Goal: Communication & Community: Answer question/provide support

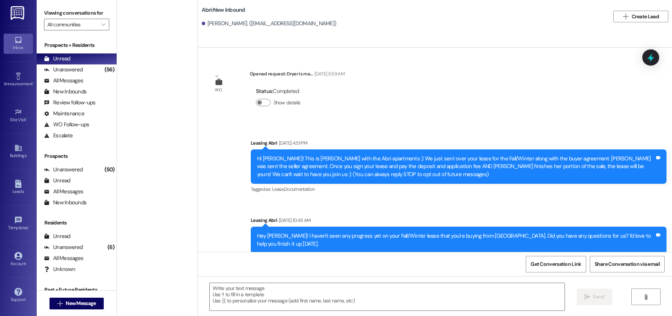
scroll to position [625, 0]
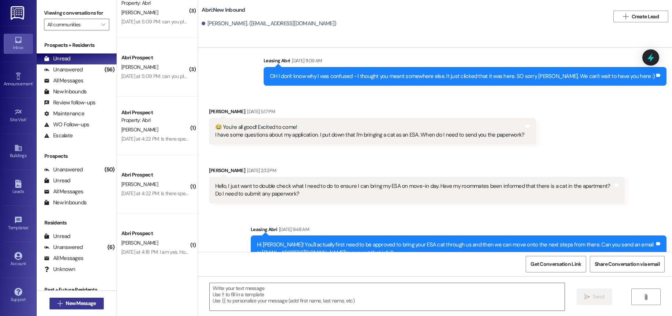
click at [91, 300] on button " New Message" at bounding box center [77, 304] width 54 height 12
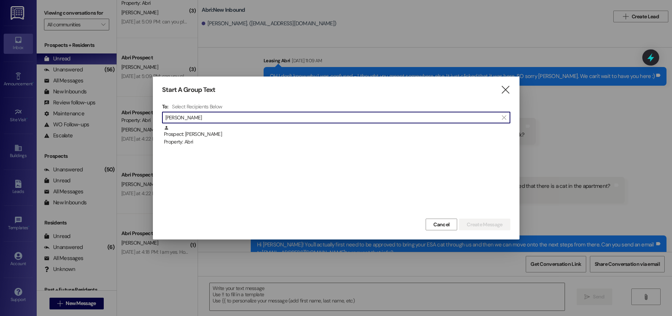
type input "livia flyn"
click at [282, 144] on div "Property: Abri" at bounding box center [337, 142] width 347 height 8
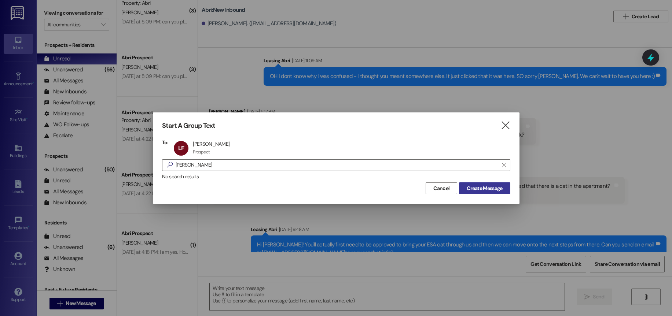
click at [491, 191] on span "Create Message" at bounding box center [485, 189] width 36 height 8
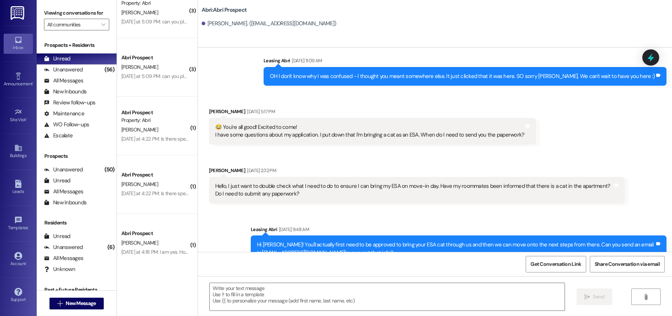
scroll to position [110, 0]
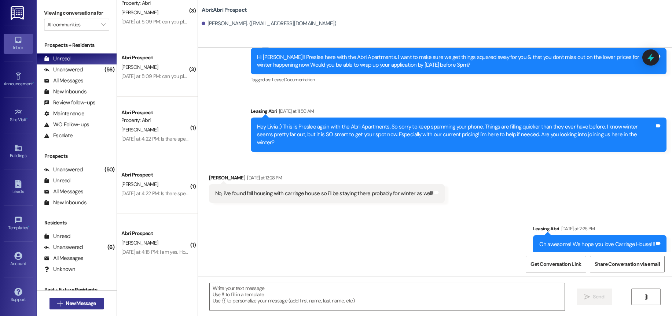
click at [70, 299] on button " New Message" at bounding box center [77, 304] width 54 height 12
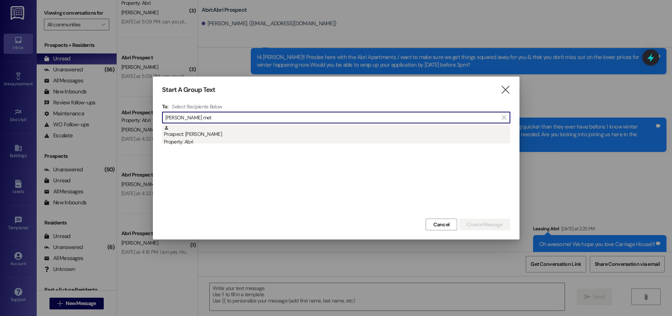
type input "mathew met"
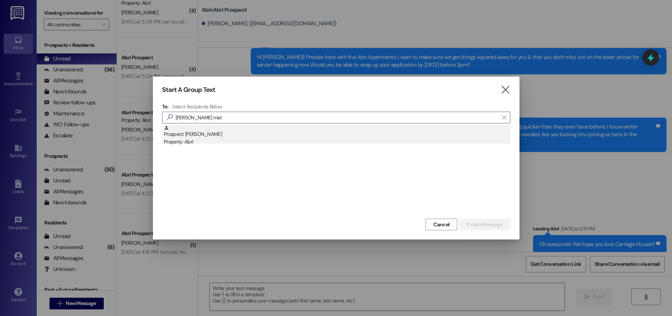
click at [220, 140] on div "Property: Abri" at bounding box center [337, 142] width 347 height 8
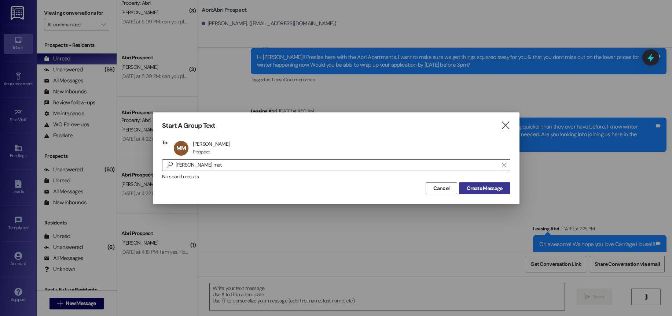
click at [479, 193] on button "Create Message" at bounding box center [484, 189] width 51 height 12
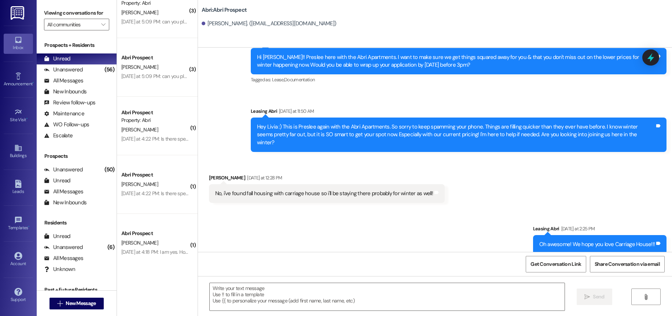
scroll to position [0, 0]
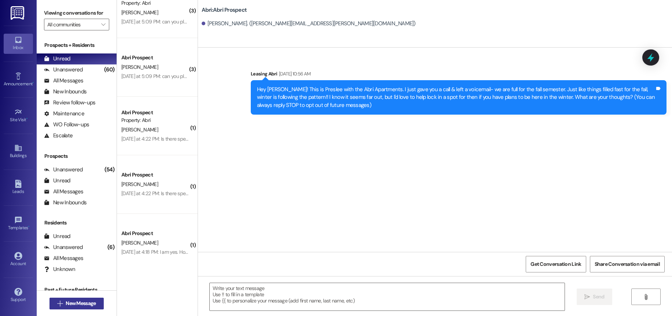
click at [85, 302] on span "New Message" at bounding box center [81, 304] width 30 height 8
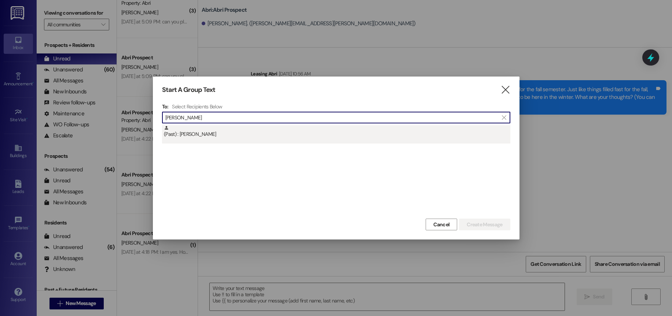
type input "emily jense"
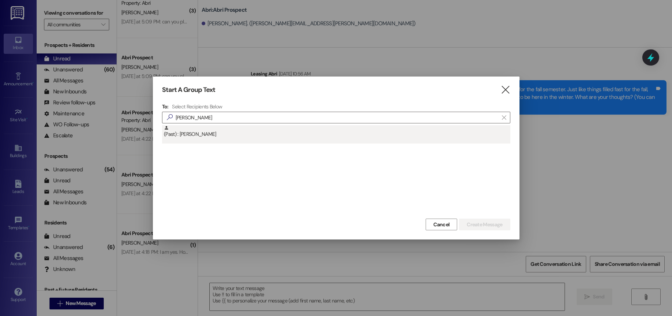
click at [204, 135] on div "(Past) : Emily Jensen" at bounding box center [337, 131] width 347 height 13
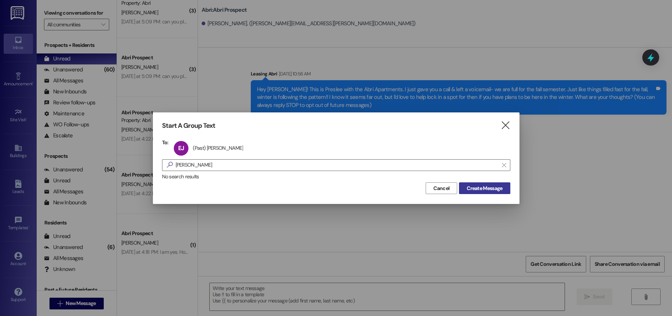
click at [490, 190] on span "Create Message" at bounding box center [485, 189] width 36 height 8
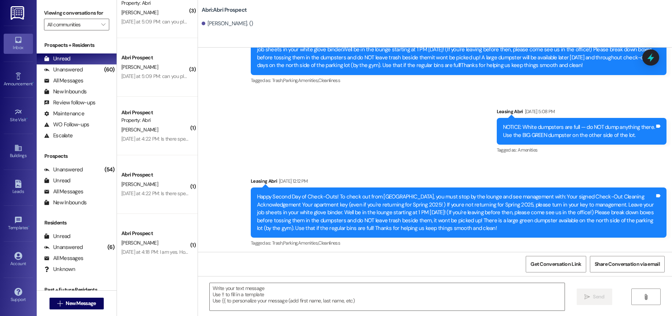
scroll to position [10514, 0]
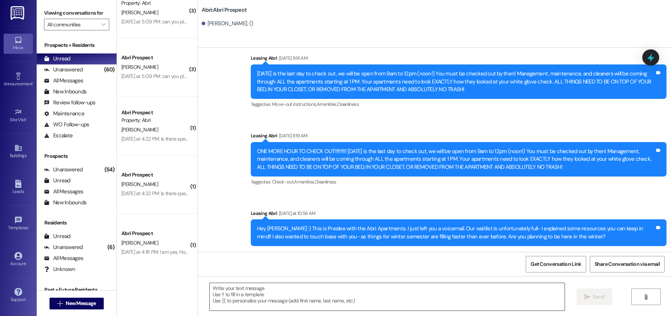
click at [394, 283] on textarea at bounding box center [387, 297] width 355 height 28
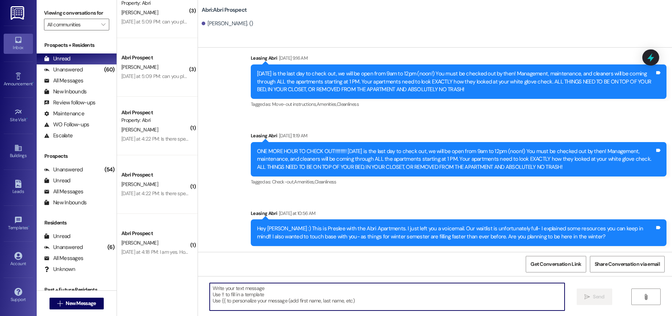
click at [393, 285] on textarea at bounding box center [387, 297] width 355 height 28
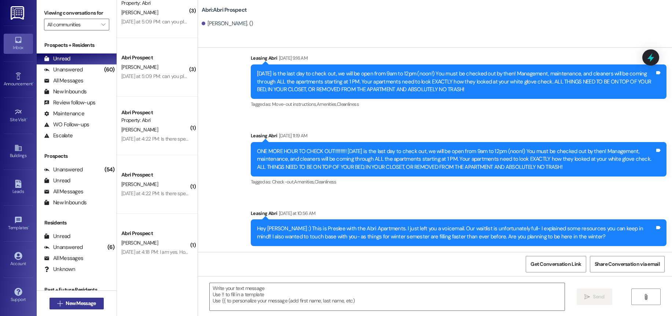
click at [78, 303] on span "New Message" at bounding box center [81, 304] width 30 height 8
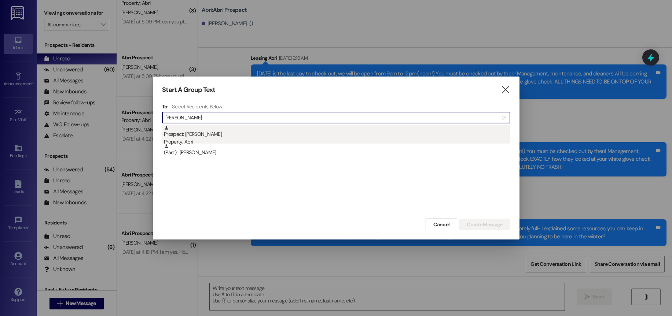
type input "fullmer"
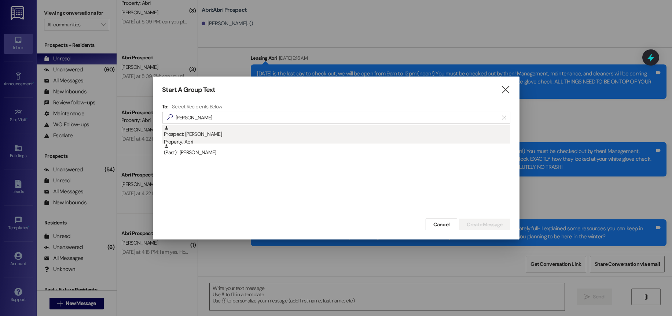
click at [274, 131] on div "Prospect: Madeleine Fullmer Property: Abri" at bounding box center [337, 135] width 347 height 21
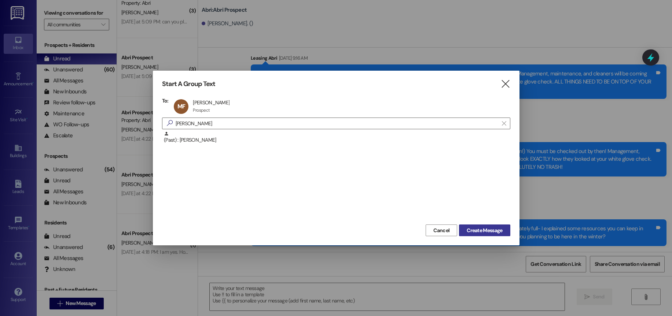
click at [482, 232] on span "Create Message" at bounding box center [485, 231] width 36 height 8
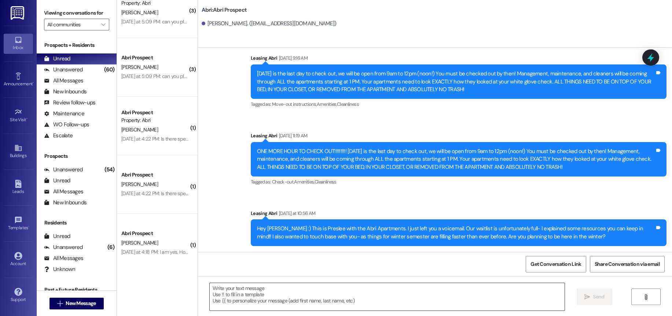
scroll to position [0, 0]
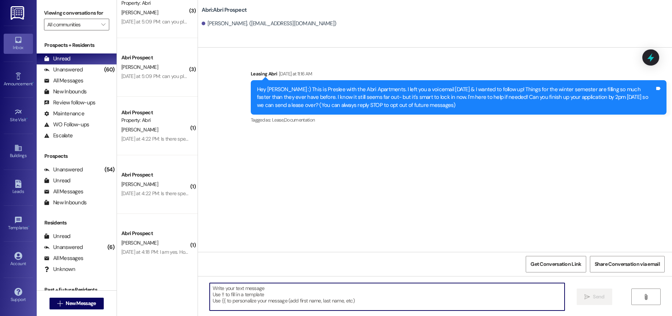
click at [291, 298] on textarea at bounding box center [387, 297] width 355 height 28
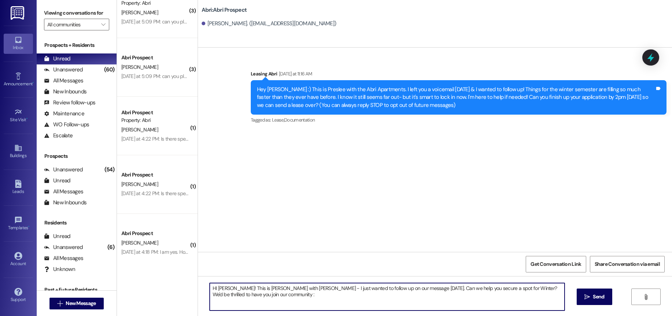
type textarea "HI Madeleine! This is Kayla with Abri - I just wanted to follow up on our messa…"
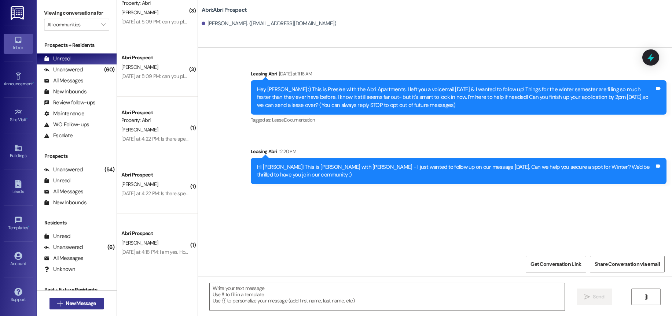
click at [73, 307] on span "New Message" at bounding box center [81, 304] width 30 height 8
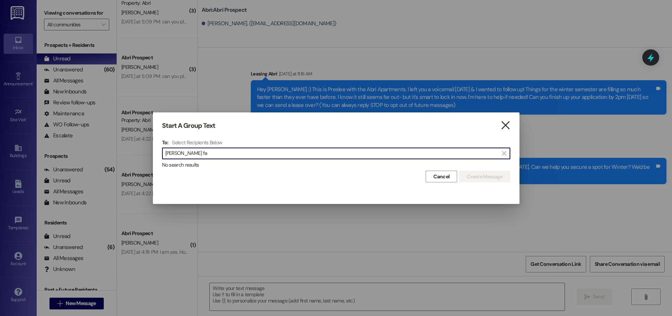
type input "ella fa"
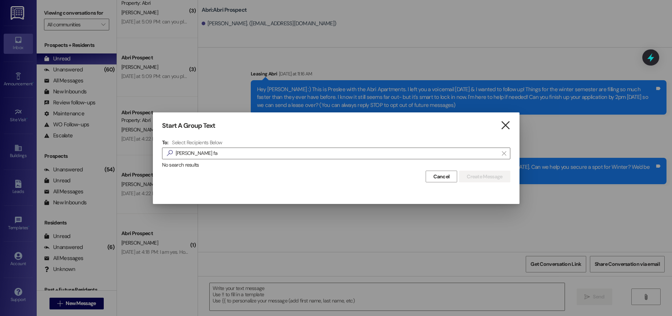
click at [506, 125] on icon "" at bounding box center [506, 126] width 10 height 8
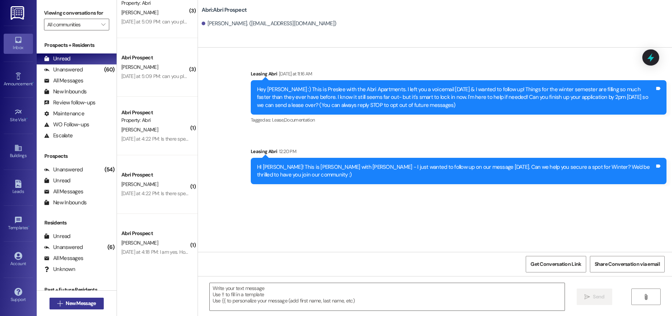
click at [89, 300] on button " New Message" at bounding box center [77, 304] width 54 height 12
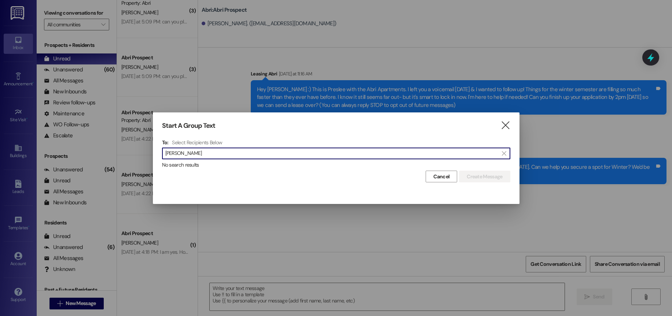
type input "elia fa"
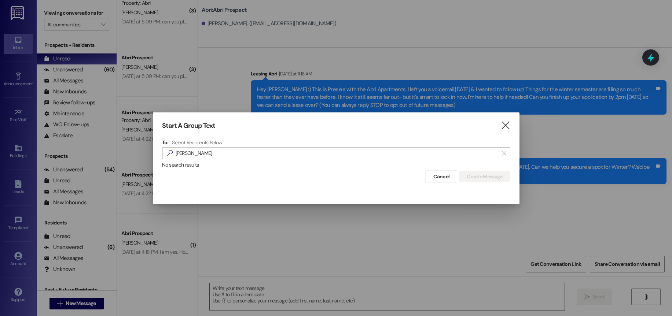
click at [498, 121] on div "Start A Group Text  To: Select Recipients Below  elia fa  No search results …" at bounding box center [336, 153] width 367 height 80
click at [505, 126] on icon "" at bounding box center [506, 126] width 10 height 8
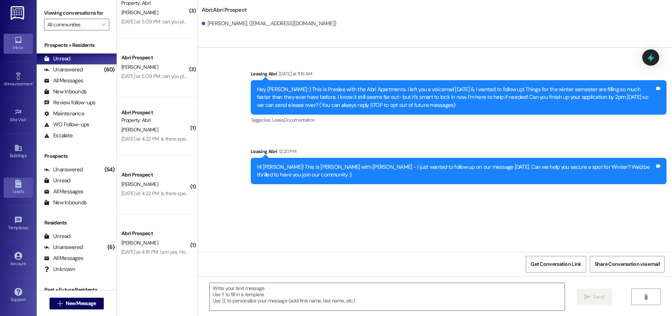
click at [24, 189] on div "Leads" at bounding box center [18, 191] width 37 height 7
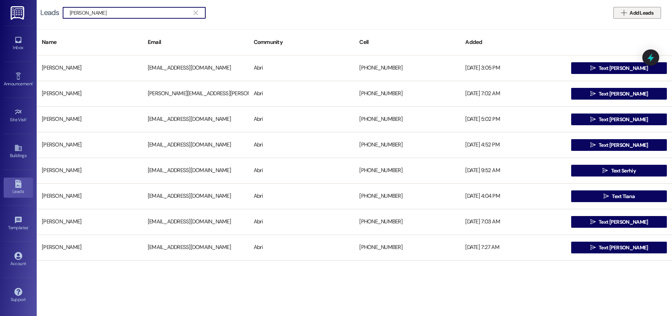
type input "elia fadhil"
click at [628, 9] on span " Add Leads" at bounding box center [637, 13] width 35 height 8
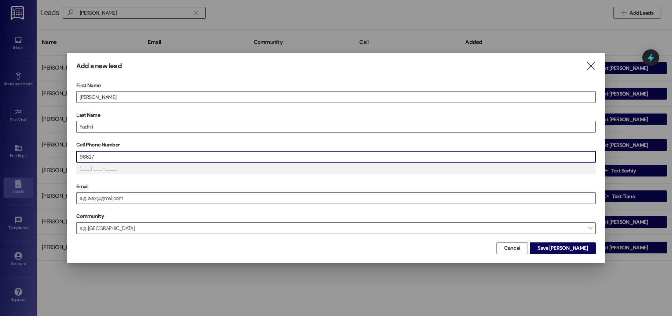
type input "(986) 27_-____"
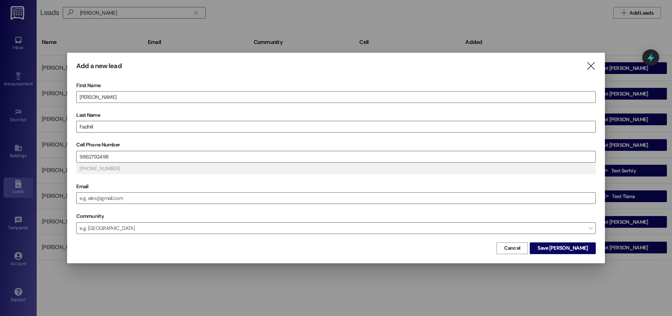
click at [568, 246] on span "Save Elia" at bounding box center [562, 249] width 53 height 8
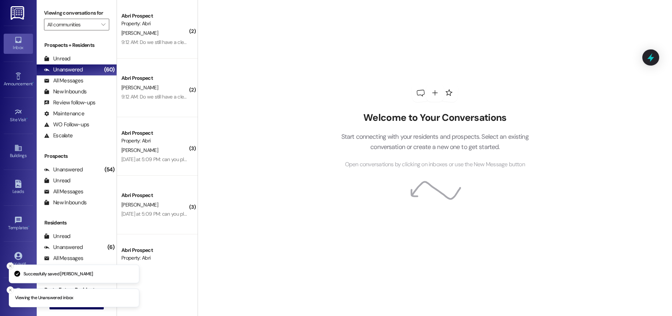
click at [10, 264] on icon "Close toast" at bounding box center [10, 266] width 4 height 4
click at [10, 288] on icon "Close toast" at bounding box center [10, 290] width 4 height 4
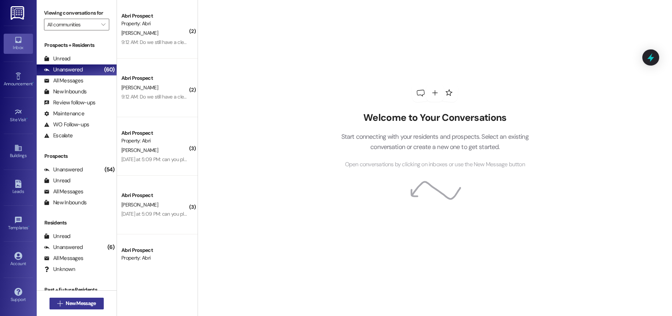
click at [74, 301] on span "New Message" at bounding box center [81, 304] width 30 height 8
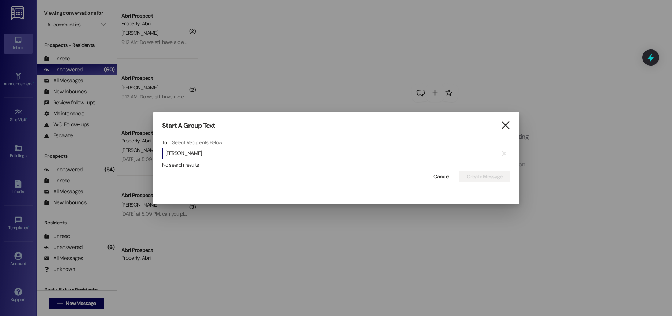
type input "elia fa"
click at [503, 128] on icon "" at bounding box center [506, 126] width 10 height 8
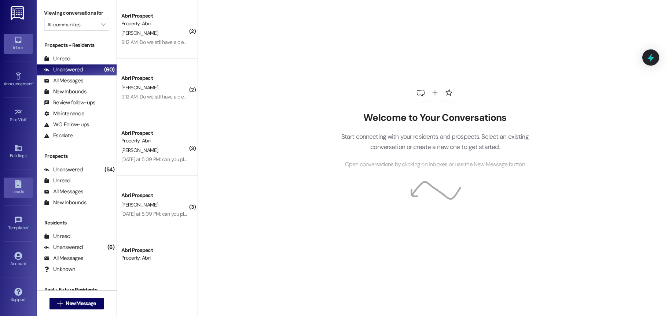
click at [22, 186] on icon at bounding box center [18, 184] width 8 height 8
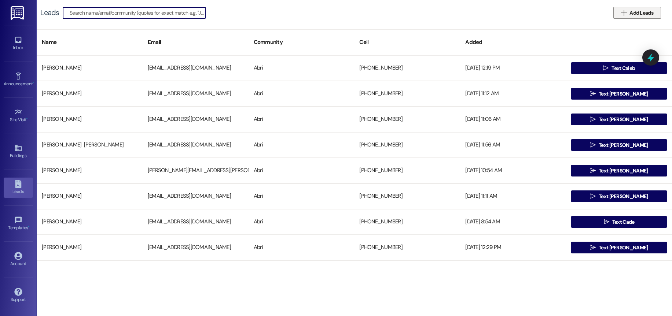
click at [617, 12] on button " Add Leads" at bounding box center [637, 13] width 48 height 12
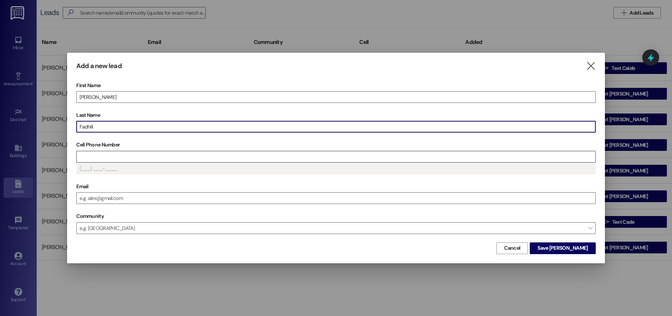
click at [178, 156] on input "Cell Phone Number" at bounding box center [336, 156] width 518 height 11
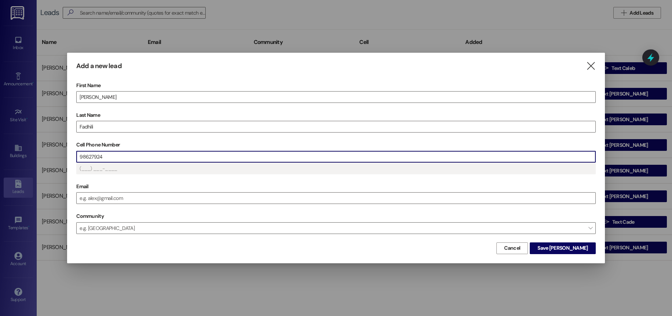
type input "(986) 279-24__"
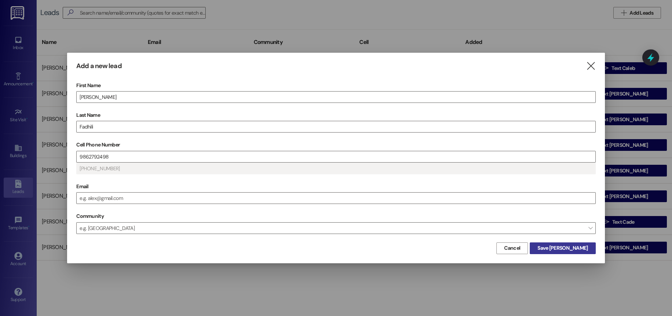
click at [582, 253] on button "Save Elia" at bounding box center [563, 249] width 66 height 12
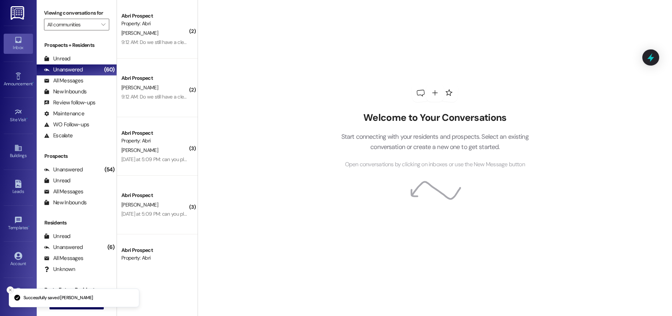
click at [11, 290] on icon "Close toast" at bounding box center [10, 290] width 4 height 4
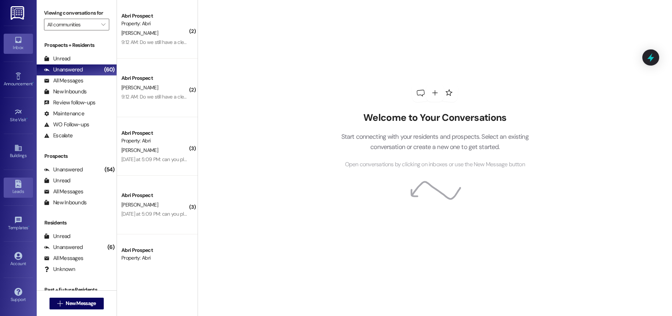
click at [15, 188] on div "Leads" at bounding box center [18, 191] width 37 height 7
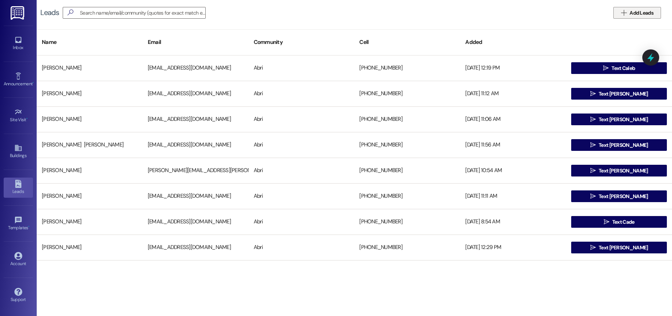
click at [624, 18] on button " Add Leads" at bounding box center [637, 13] width 48 height 12
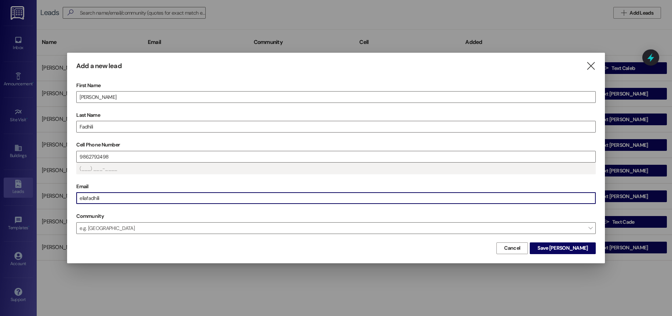
type input "(986) 279-2498"
click at [578, 246] on span "Save Elia" at bounding box center [563, 249] width 50 height 8
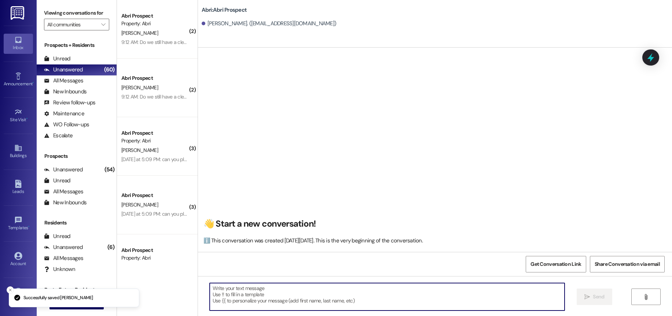
click at [300, 297] on textarea at bounding box center [387, 297] width 355 height 28
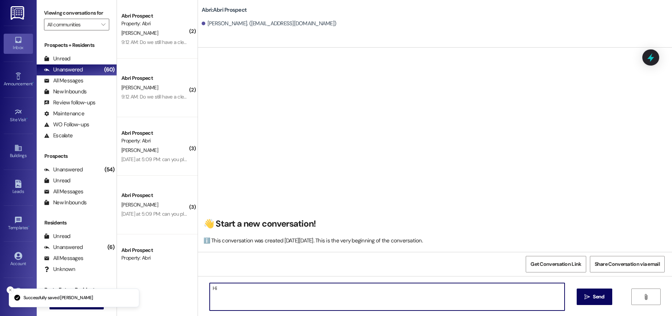
type textarea "H"
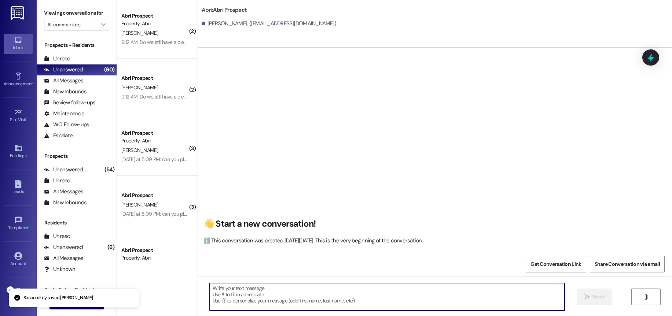
type textarea "e"
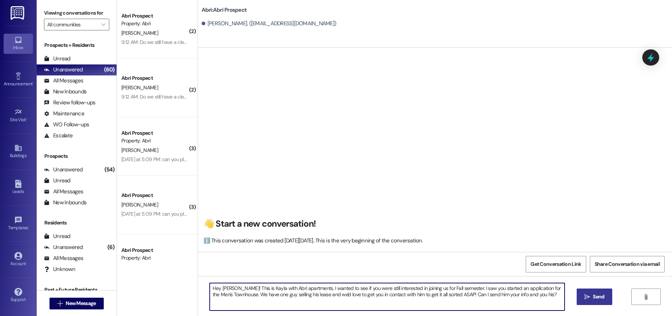
type textarea "Hey Elia! This is Kayla with Abri apartments. I wanted to see if you were still…"
click at [607, 301] on button " Send" at bounding box center [595, 297] width 36 height 17
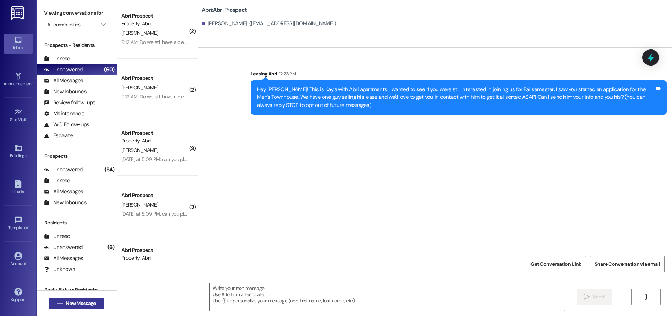
click at [74, 300] on button " New Message" at bounding box center [77, 304] width 54 height 12
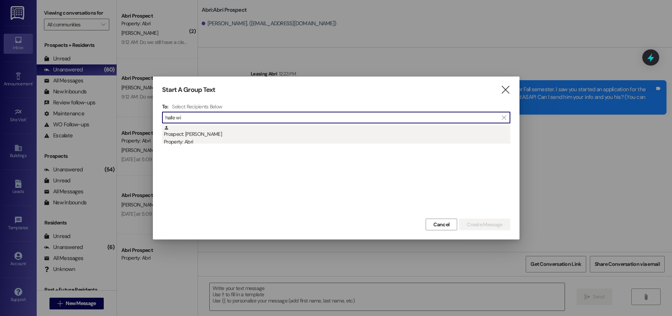
type input "halle wi"
click at [361, 135] on div "Prospect: Halle Wiest Property: Abri" at bounding box center [337, 135] width 347 height 21
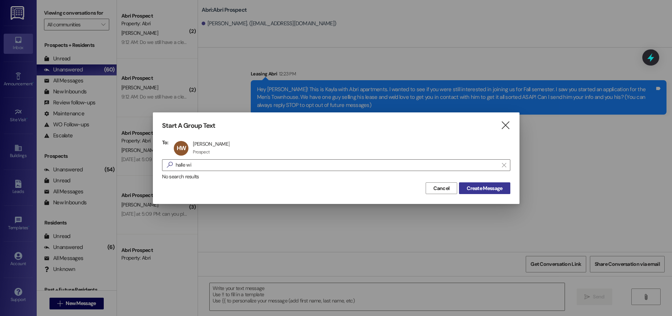
click at [488, 192] on span "Create Message" at bounding box center [485, 189] width 36 height 8
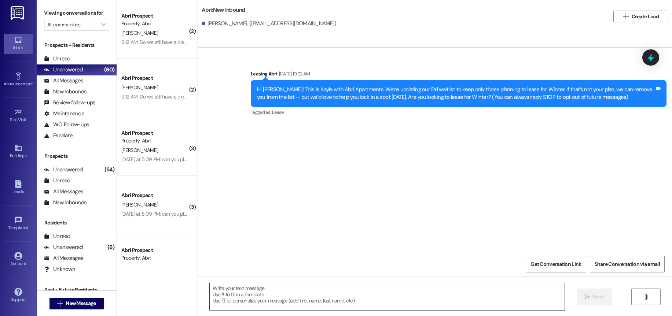
click at [299, 300] on textarea at bounding box center [387, 297] width 355 height 28
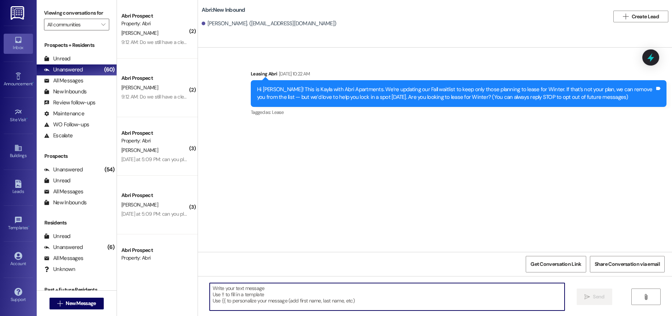
paste textarea "Hey Elia! This is Kayla with Abri apartments. I wanted to see if you were still…"
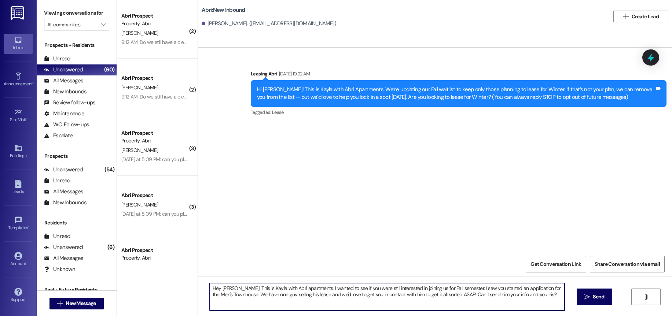
click at [223, 290] on textarea "Hey Elia! This is Kayla with Abri apartments. I wanted to see if you were still…" at bounding box center [387, 297] width 355 height 28
click at [220, 290] on textarea "Hey Elia! This is Kayla with Abri apartments. I wanted to see if you were still…" at bounding box center [387, 297] width 355 height 28
drag, startPoint x: 534, startPoint y: 296, endPoint x: 303, endPoint y: 289, distance: 231.5
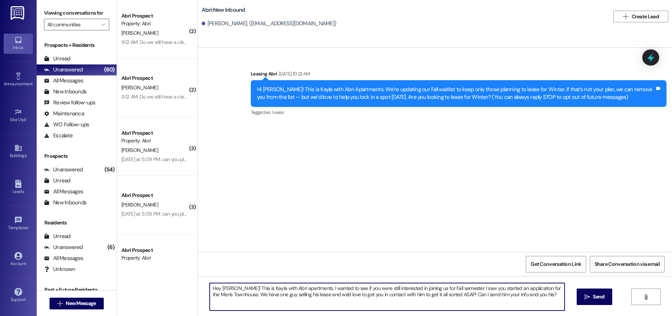
click at [303, 289] on textarea "Hey Halle! This is Kayla with Abri apartments. I wanted to see if you were stil…" at bounding box center [387, 297] width 355 height 28
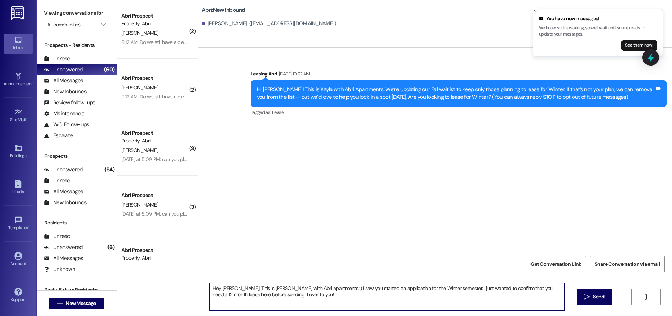
drag, startPoint x: 426, startPoint y: 290, endPoint x: 327, endPoint y: 292, distance: 99.4
click at [327, 292] on textarea "Hey Halle! This is Kayla with Abri apartments :) I saw you started an applicati…" at bounding box center [387, 297] width 355 height 28
click at [316, 294] on textarea "Hey Halle! This is Kayla with Abri apartments :) I saw you finished your applic…" at bounding box center [387, 297] width 355 height 28
type textarea "Hey Halle! This is Kayla with Abri apartments :) I saw you finished your applic…"
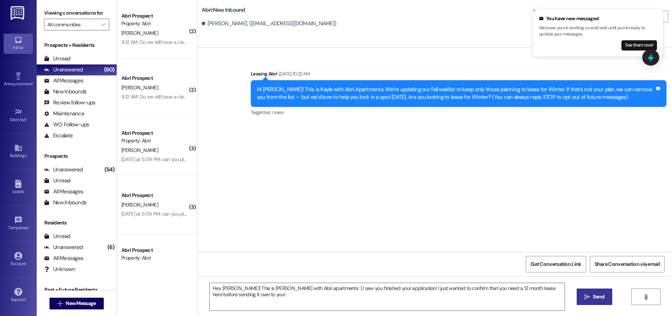
click at [593, 296] on span "Send" at bounding box center [598, 297] width 11 height 8
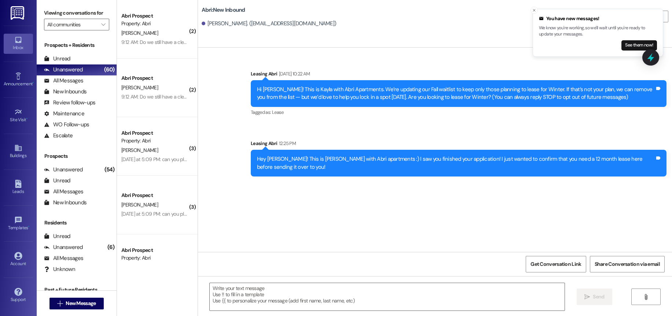
click at [270, 160] on div "Hey Halle! This is Kayla with Abri apartments :) I saw you finished your applic…" at bounding box center [456, 163] width 398 height 16
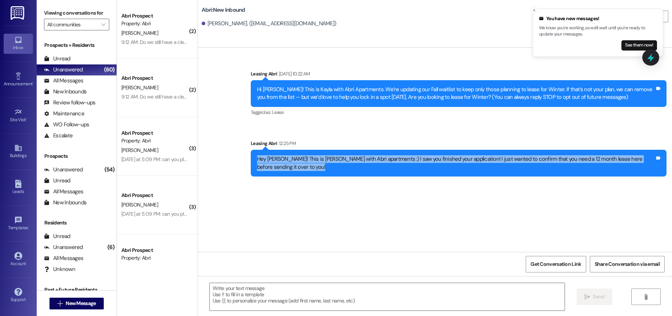
click at [270, 160] on div "Hey Halle! This is Kayla with Abri apartments :) I saw you finished your applic…" at bounding box center [456, 163] width 398 height 16
copy div "Hey Halle! This is Kayla with Abri apartments :) I saw you finished your applic…"
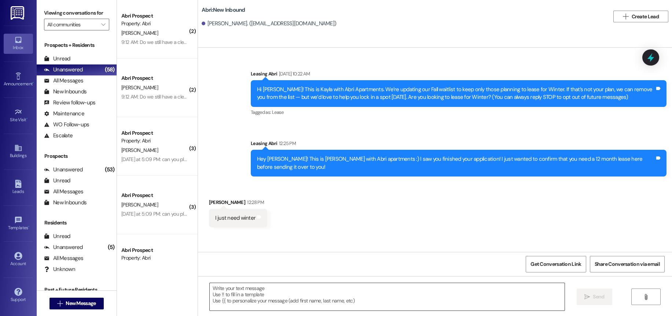
click at [274, 288] on textarea at bounding box center [387, 297] width 355 height 28
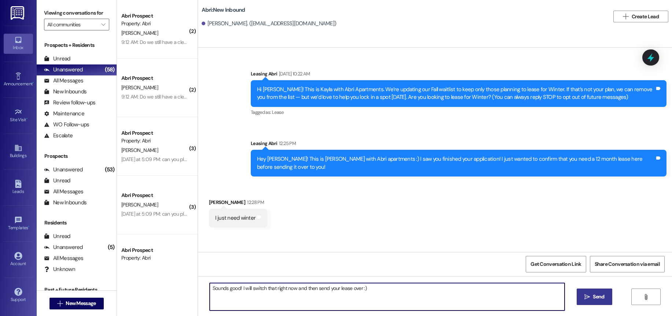
type textarea "Sounds good! I will switch that right now and then send your lease over :)"
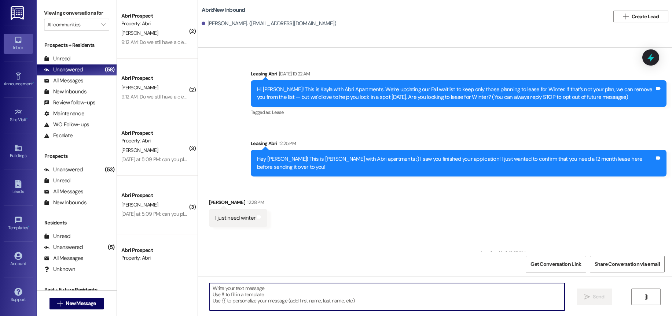
click at [305, 293] on textarea at bounding box center [387, 297] width 355 height 28
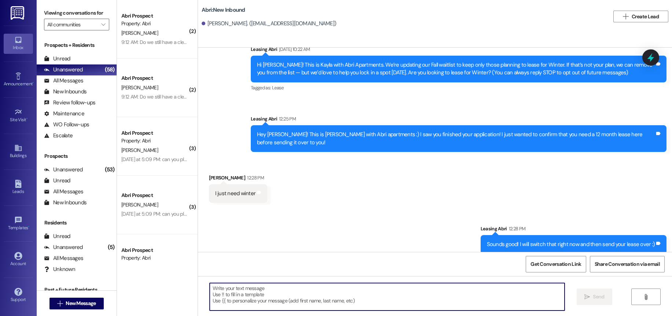
click at [361, 294] on textarea at bounding box center [387, 297] width 355 height 28
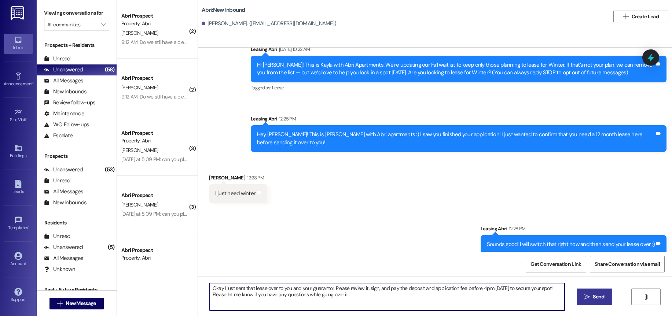
type textarea "Okay I just sent that lease over to you and your guarantor. Please review it, s…"
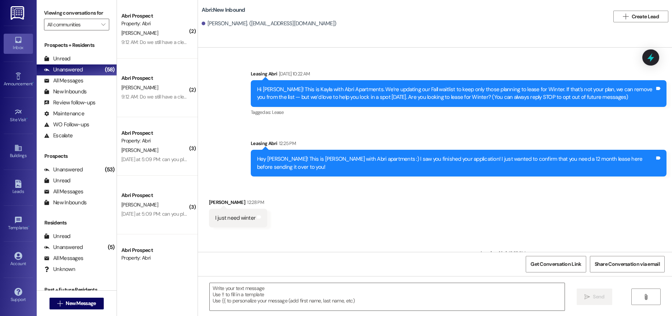
scroll to position [84, 0]
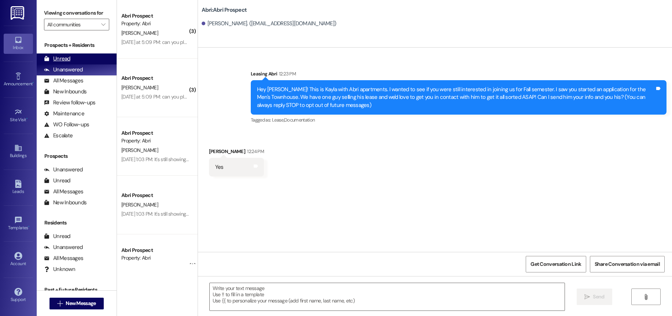
click at [75, 60] on div "Unread (0)" at bounding box center [77, 59] width 80 height 11
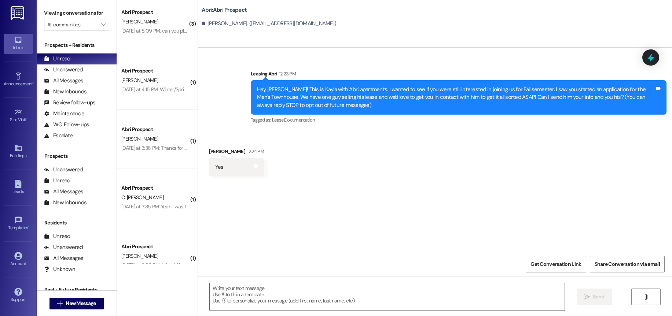
scroll to position [733, 0]
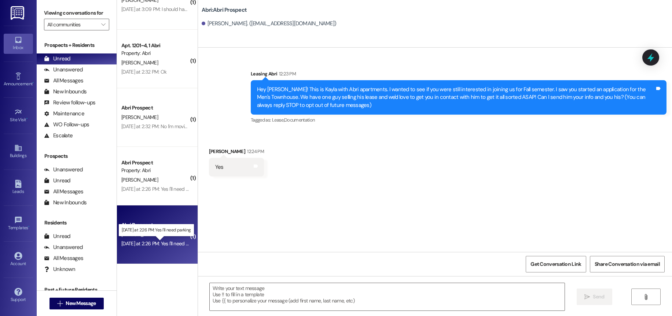
click at [149, 244] on div "[DATE] at 2:26 PM: Yes I'll need parking [DATE] at 2:26 PM: Yes I'll need parki…" at bounding box center [161, 244] width 80 height 7
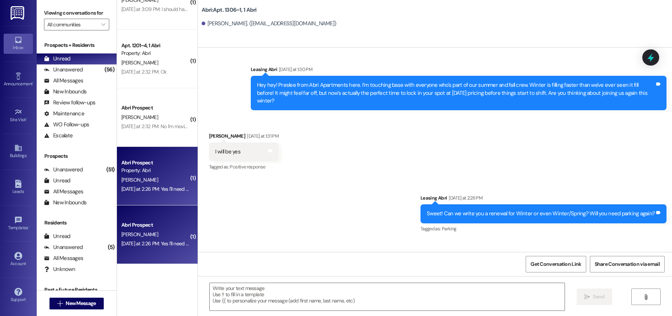
scroll to position [11694, 0]
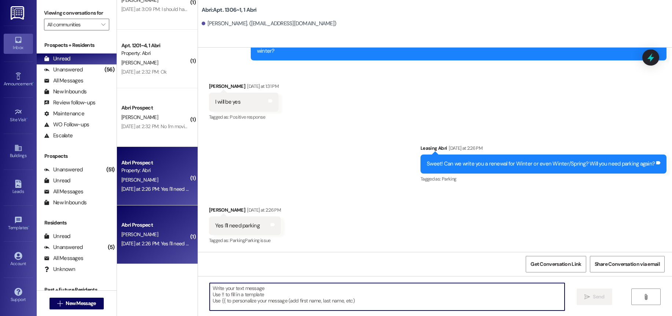
click at [223, 298] on textarea at bounding box center [387, 297] width 355 height 28
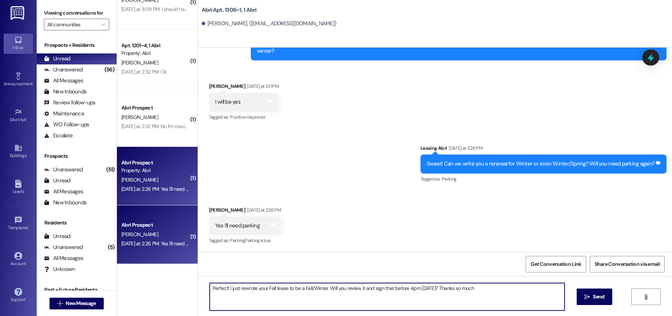
type textarea "Perfect! I just rewrote your Fall lease to be a Fall/Winter. Will you review it…"
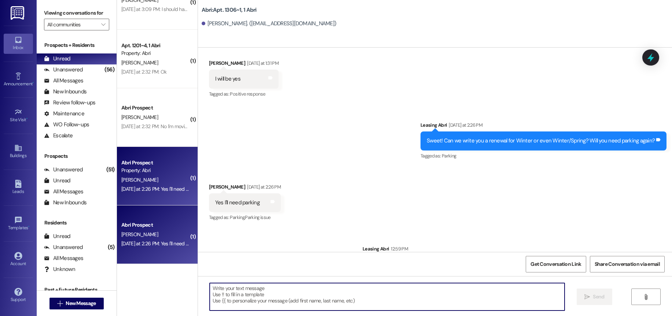
scroll to position [11745, 0]
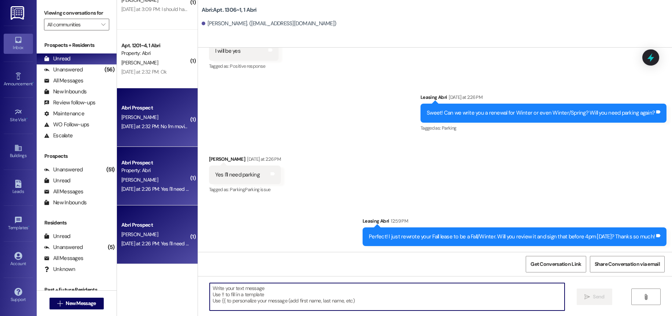
click at [165, 125] on div "[DATE] at 2:32 PM: No I'm moving out at the end of Summer. [DATE] at 2:32 PM: N…" at bounding box center [183, 126] width 125 height 7
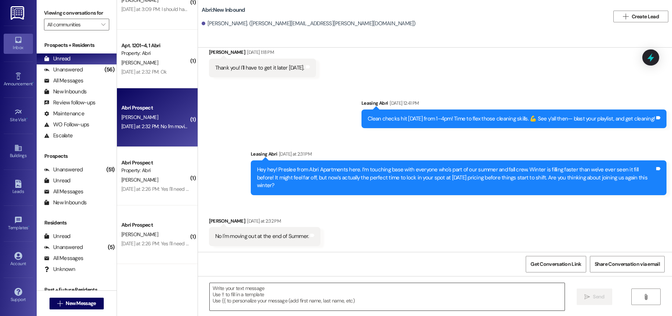
scroll to position [11011, 0]
click at [285, 290] on textarea at bounding box center [387, 297] width 355 height 28
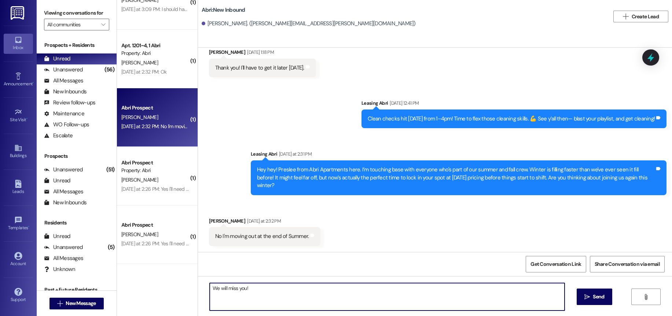
type textarea "We will miss you!"
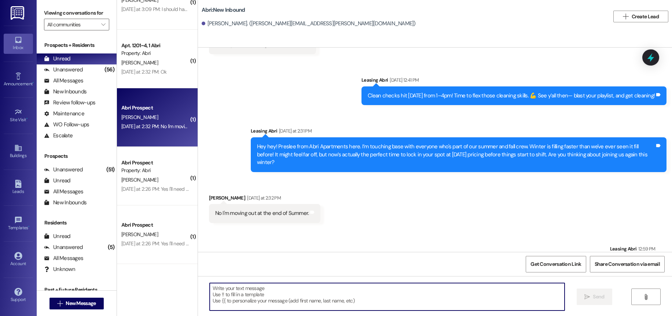
scroll to position [11062, 0]
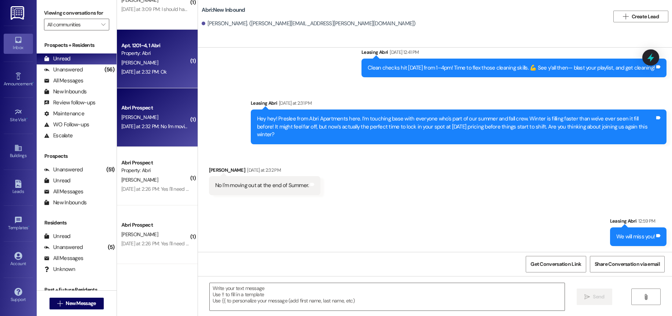
click at [167, 67] on div "[PERSON_NAME]" at bounding box center [155, 62] width 69 height 9
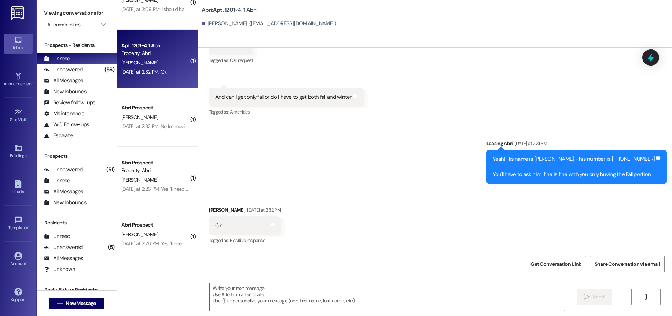
scroll to position [660, 0]
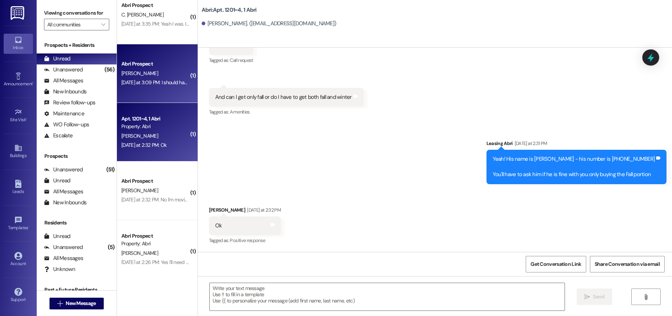
click at [146, 82] on div "[DATE] at 3:09 PM: I should have a dual contract for fall and winter right? [DA…" at bounding box center [197, 82] width 153 height 7
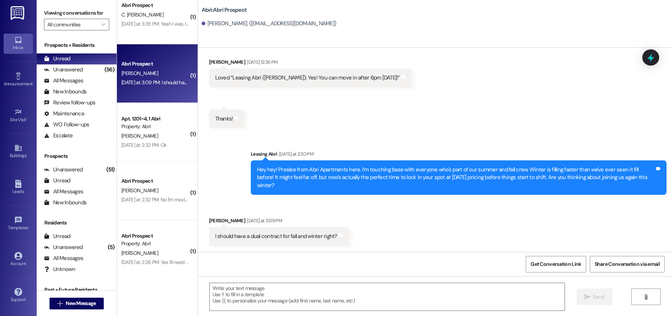
scroll to position [3136, 0]
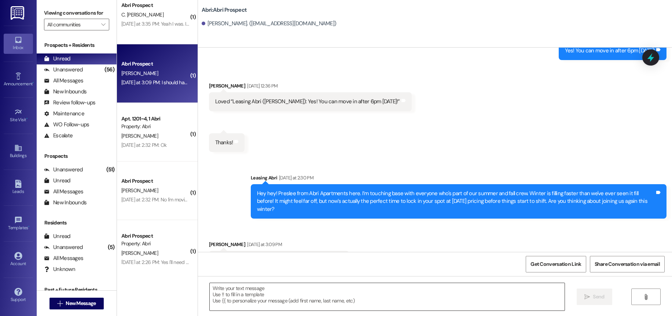
click at [349, 295] on textarea at bounding box center [387, 297] width 355 height 28
click at [230, 299] on textarea at bounding box center [387, 297] width 355 height 28
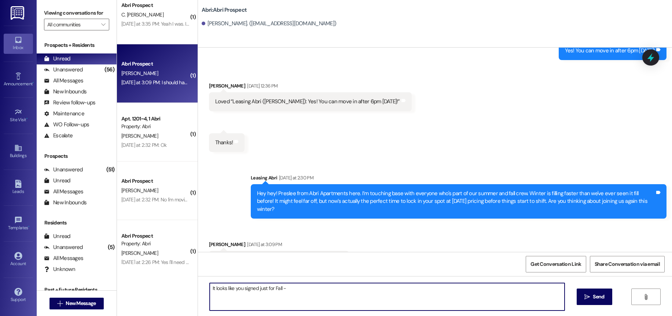
click at [326, 293] on textarea "It looks like you signed just for Fall -" at bounding box center [387, 297] width 355 height 28
type textarea "It looks like you signed just for Fall - Do you want us to switch it to a Fall/…"
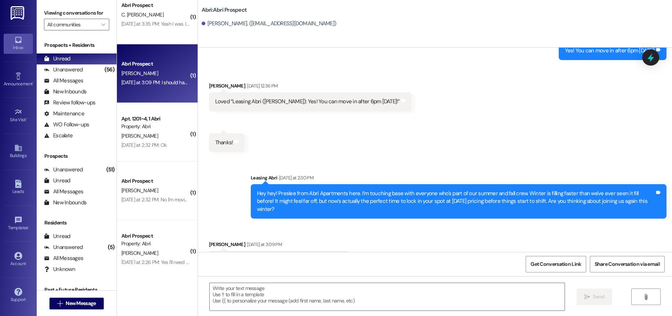
scroll to position [586, 0]
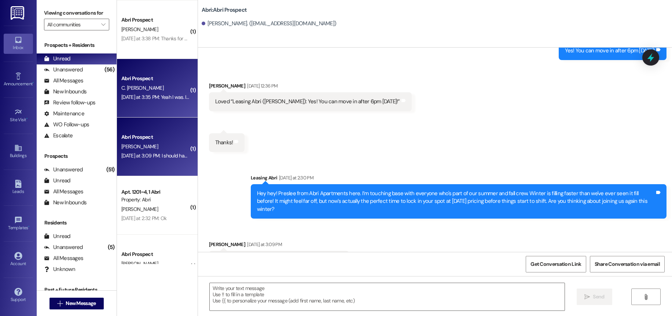
click at [157, 90] on span "C. [PERSON_NAME]" at bounding box center [142, 88] width 42 height 7
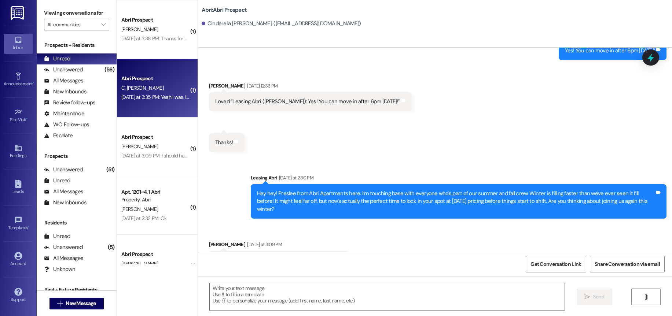
scroll to position [3284, 0]
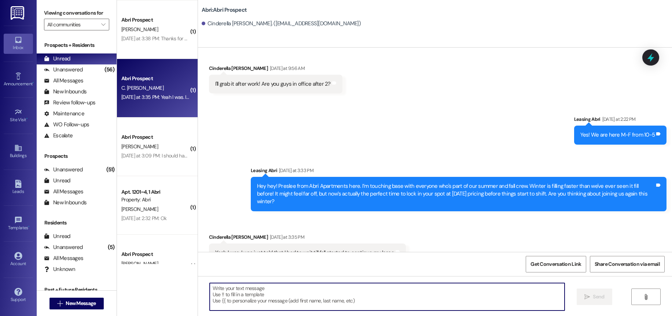
click at [341, 292] on textarea at bounding box center [387, 297] width 355 height 28
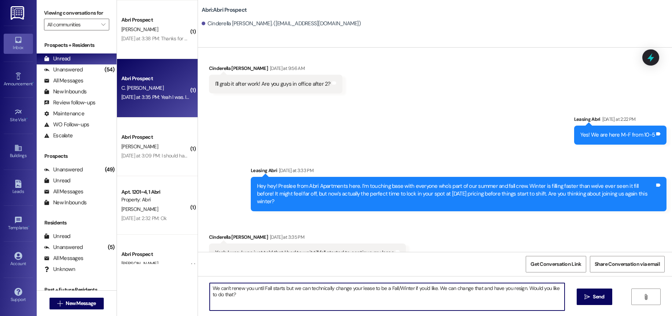
type textarea "We can't renew you until Fall starts but we can technically change your lease t…"
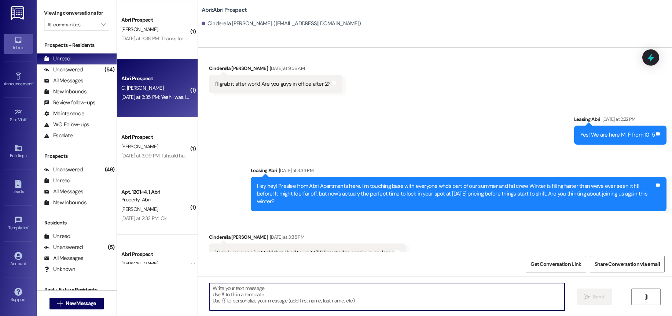
scroll to position [513, 0]
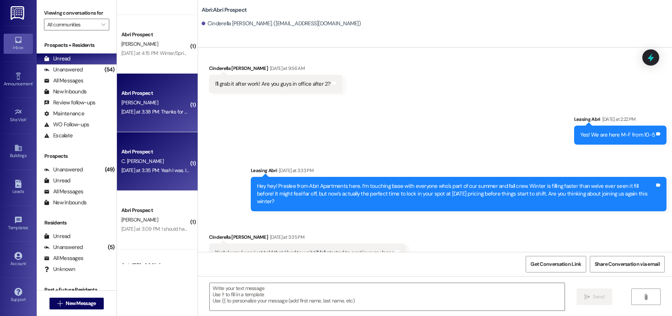
click at [149, 117] on div "[DATE] at 3:38 PM: Thanks for working with me through the whole process! [DATE]…" at bounding box center [155, 111] width 69 height 9
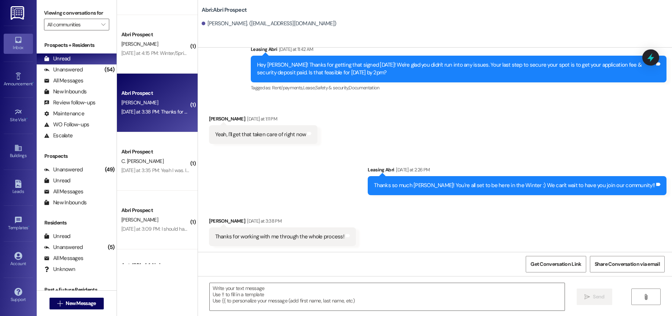
scroll to position [589, 0]
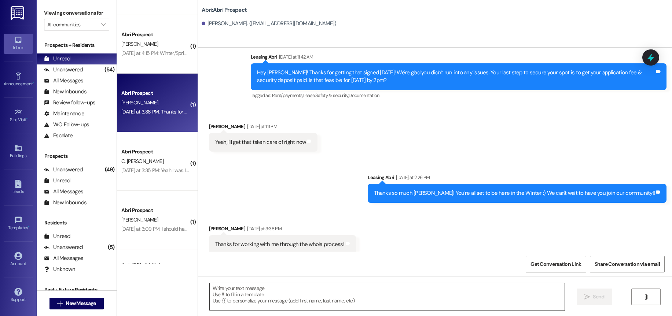
click at [322, 298] on textarea at bounding box center [387, 297] width 355 height 28
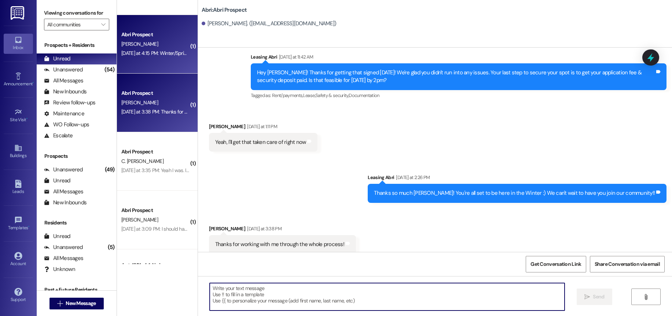
click at [147, 47] on div "[PERSON_NAME]" at bounding box center [155, 44] width 69 height 9
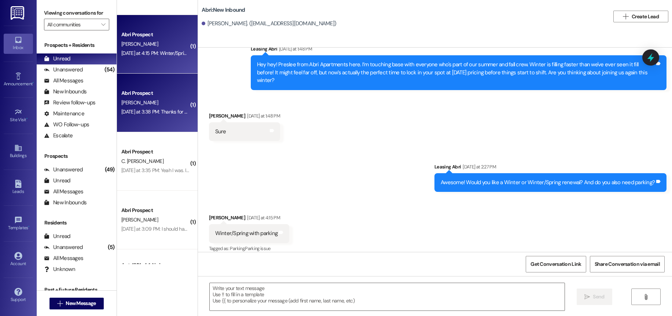
scroll to position [403, 0]
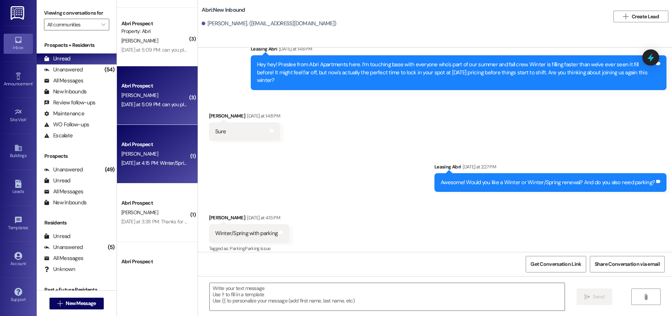
click at [158, 105] on div "[DATE] at 5:09 PM: can you please cancel the one i just signed? [DATE] at 5:09 …" at bounding box center [188, 104] width 134 height 7
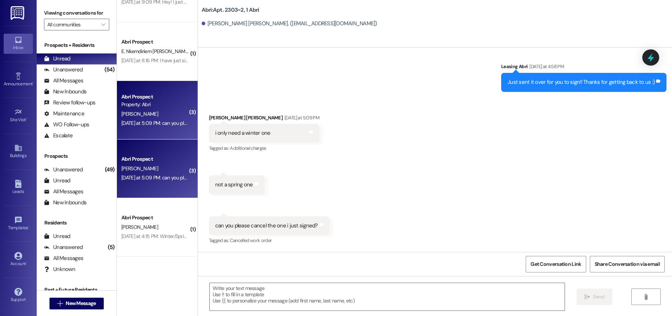
scroll to position [293, 0]
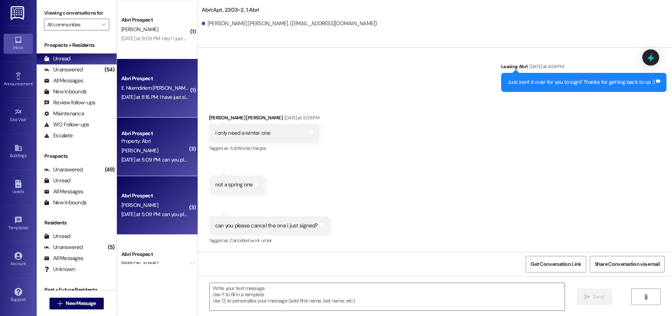
click at [144, 84] on div "E. Nkemdiriem [PERSON_NAME]" at bounding box center [155, 88] width 69 height 9
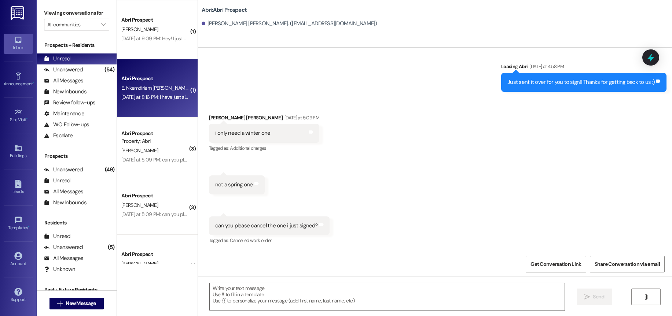
scroll to position [339, 0]
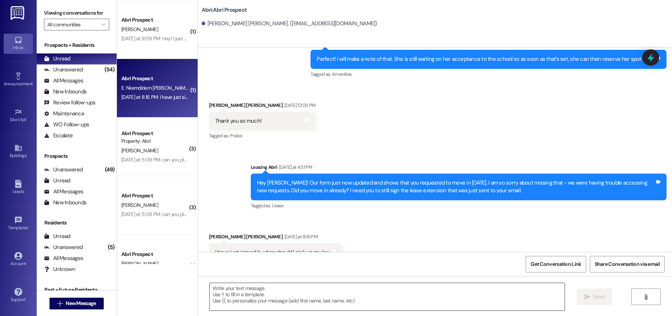
click at [317, 295] on textarea at bounding box center [387, 297] width 355 height 28
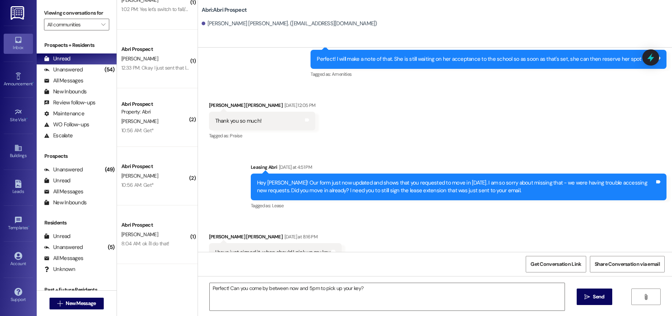
scroll to position [29, 0]
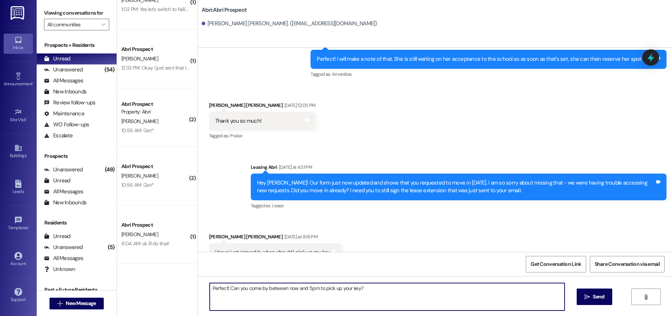
drag, startPoint x: 225, startPoint y: 290, endPoint x: 178, endPoint y: 284, distance: 47.3
click at [179, 285] on div "( 1 ) Abri Prospect [PERSON_NAME] 1:02 PM: Yes let's switch to fall/winter 1:02…" at bounding box center [394, 158] width 555 height 316
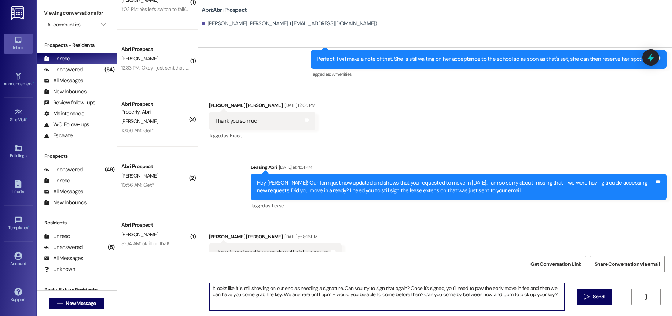
drag, startPoint x: 553, startPoint y: 294, endPoint x: 419, endPoint y: 299, distance: 133.9
click at [419, 299] on textarea "It looks like it is still showing on our end as needing a signature. Can you tr…" at bounding box center [387, 297] width 355 height 28
type textarea "It looks like it is still showing on our end as needing a signature. Can you tr…"
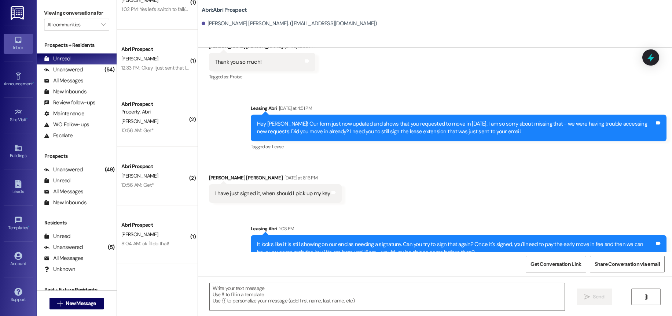
scroll to position [0, 0]
